Goal: Information Seeking & Learning: Learn about a topic

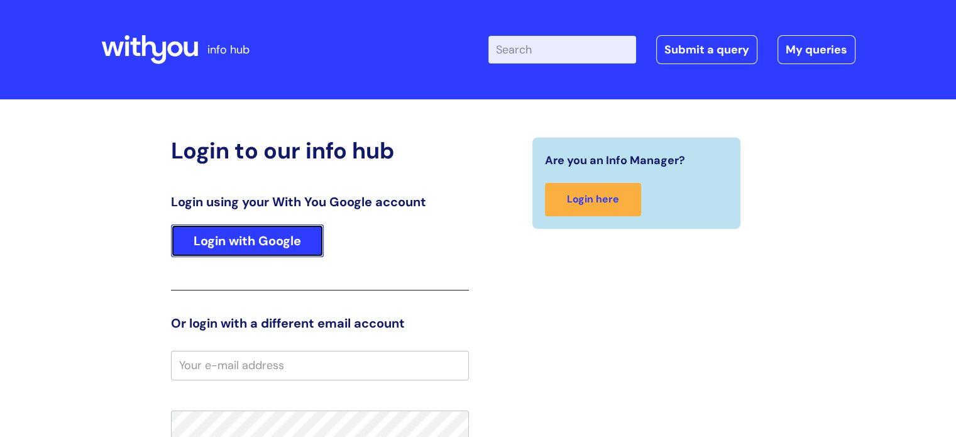
click at [229, 248] on link "Login with Google" at bounding box center [247, 240] width 153 height 33
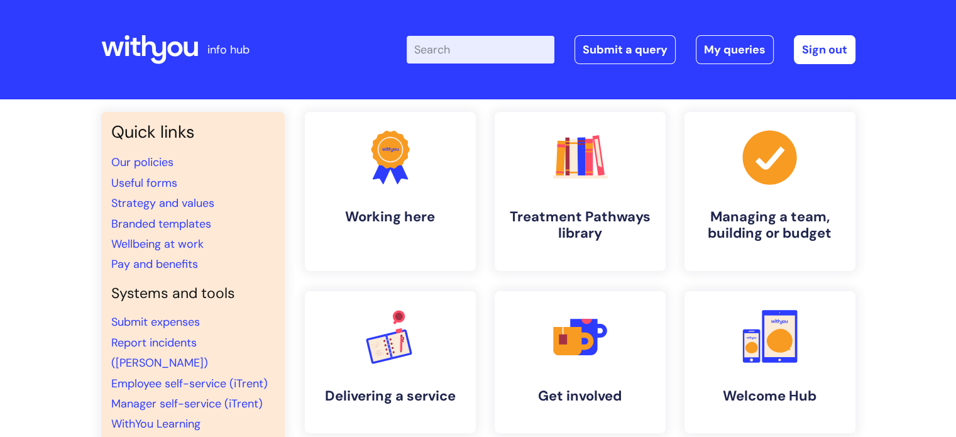
click at [444, 53] on input "Enter your search term here..." at bounding box center [481, 50] width 148 height 28
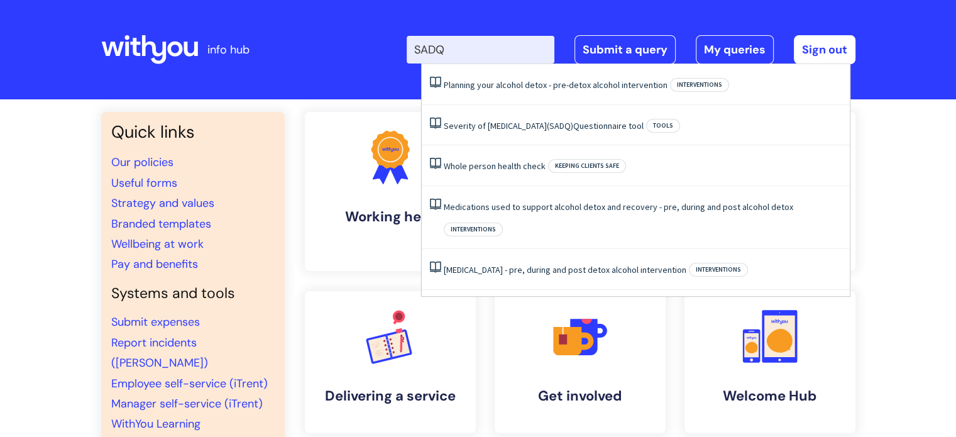
type input "SADQ"
click button "Search" at bounding box center [0, 0] width 0 height 0
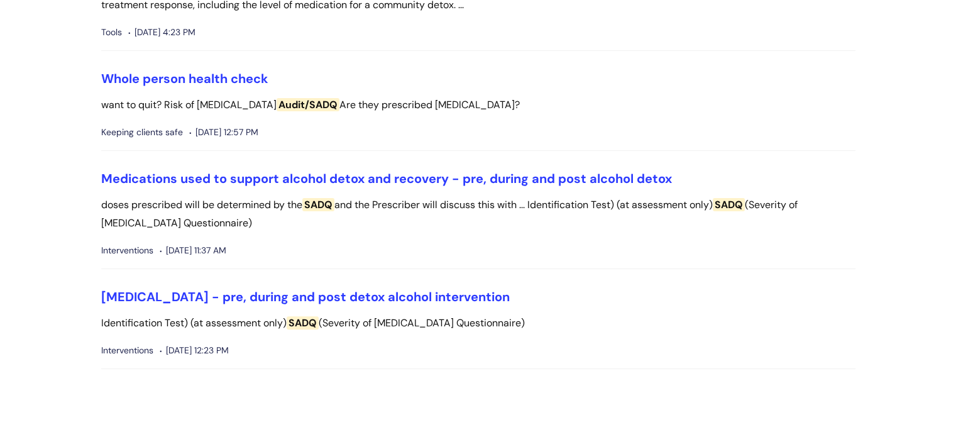
scroll to position [305, 0]
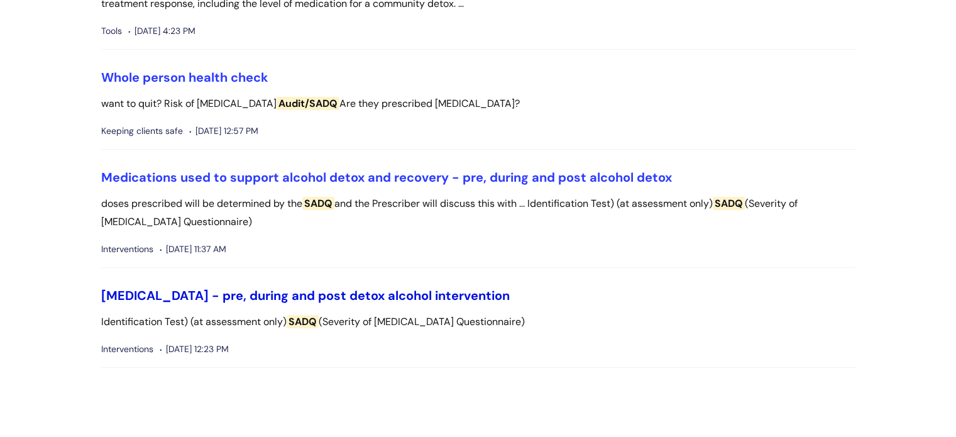
click at [389, 290] on link "[MEDICAL_DATA] - pre, during and post detox alcohol intervention" at bounding box center [305, 295] width 408 height 16
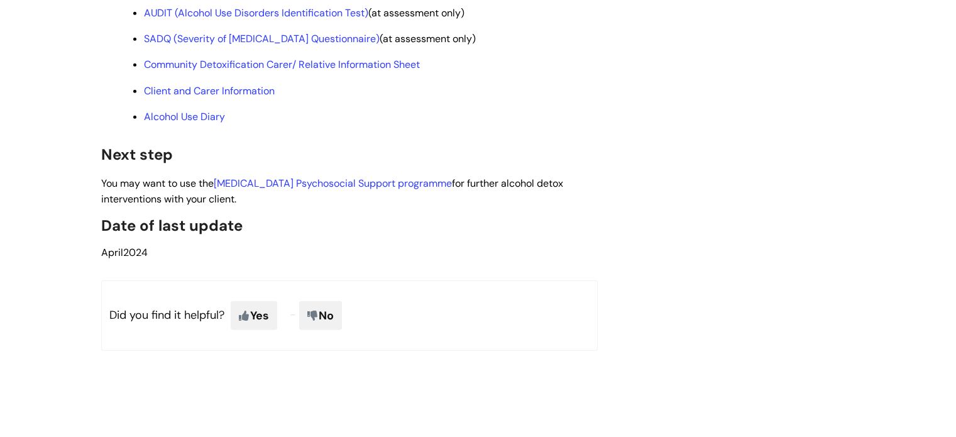
scroll to position [3815, 0]
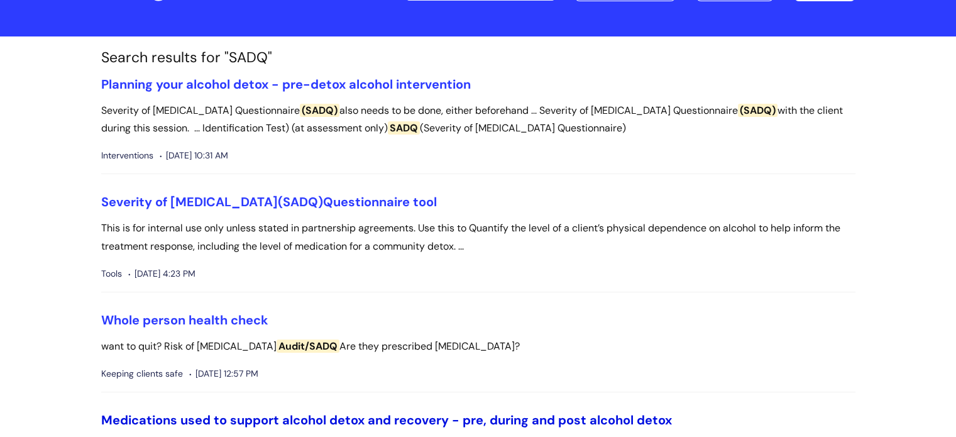
scroll to position [59, 0]
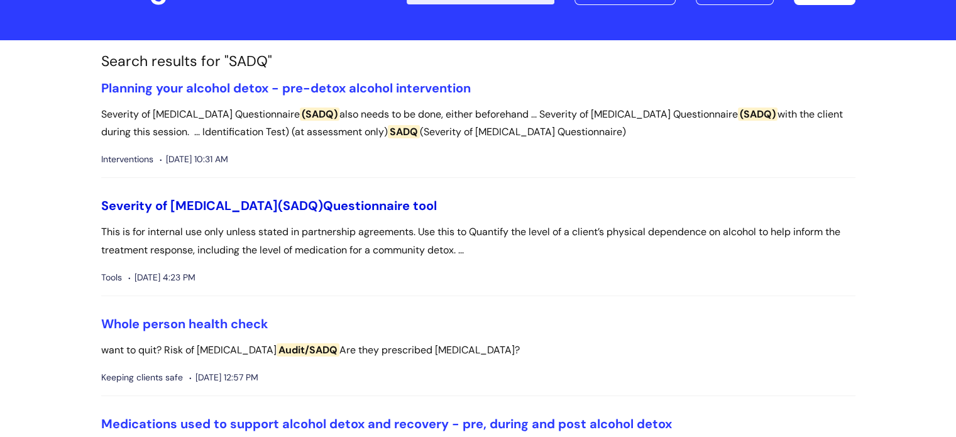
click at [385, 206] on link "Severity of Alcohol Dependence (SADQ) Questionnaire tool" at bounding box center [269, 205] width 336 height 16
